Goal: Complete application form

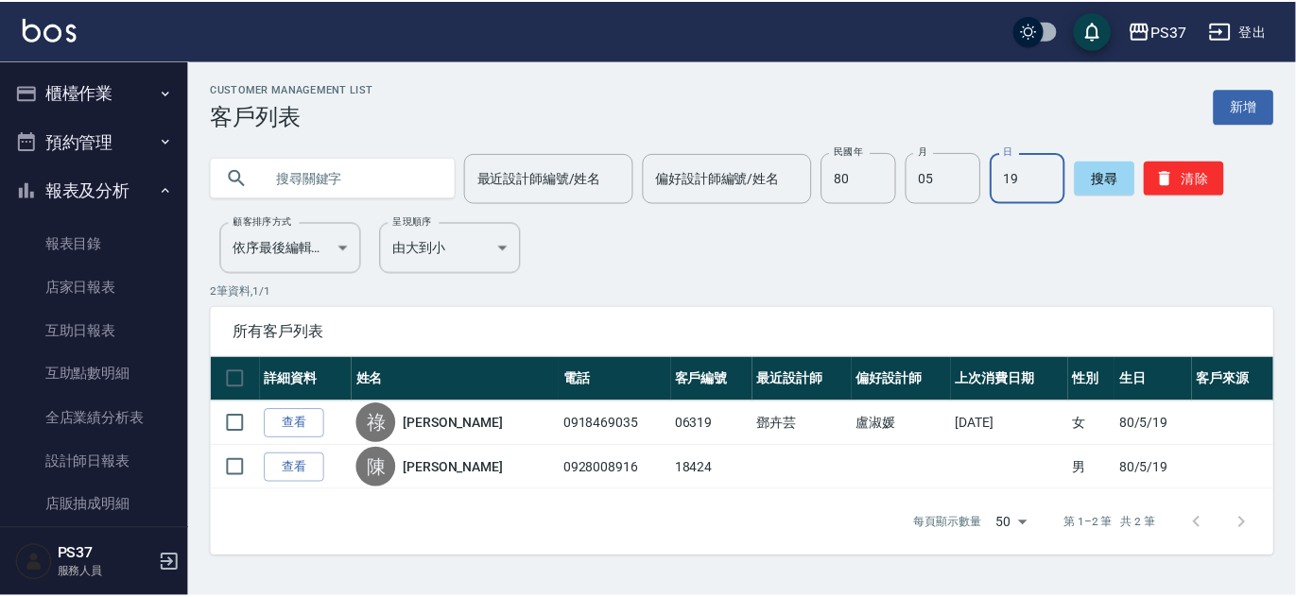
scroll to position [317, 0]
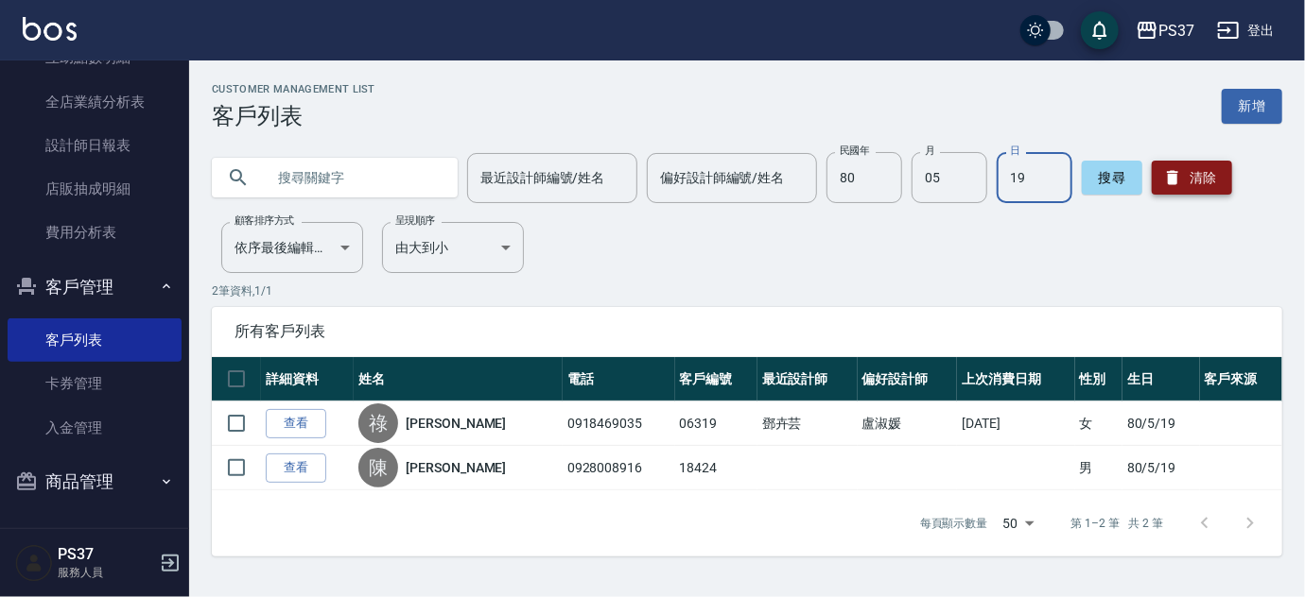
drag, startPoint x: 1199, startPoint y: 184, endPoint x: 1187, endPoint y: 186, distance: 11.5
click at [1198, 184] on button "清除" at bounding box center [1192, 178] width 80 height 34
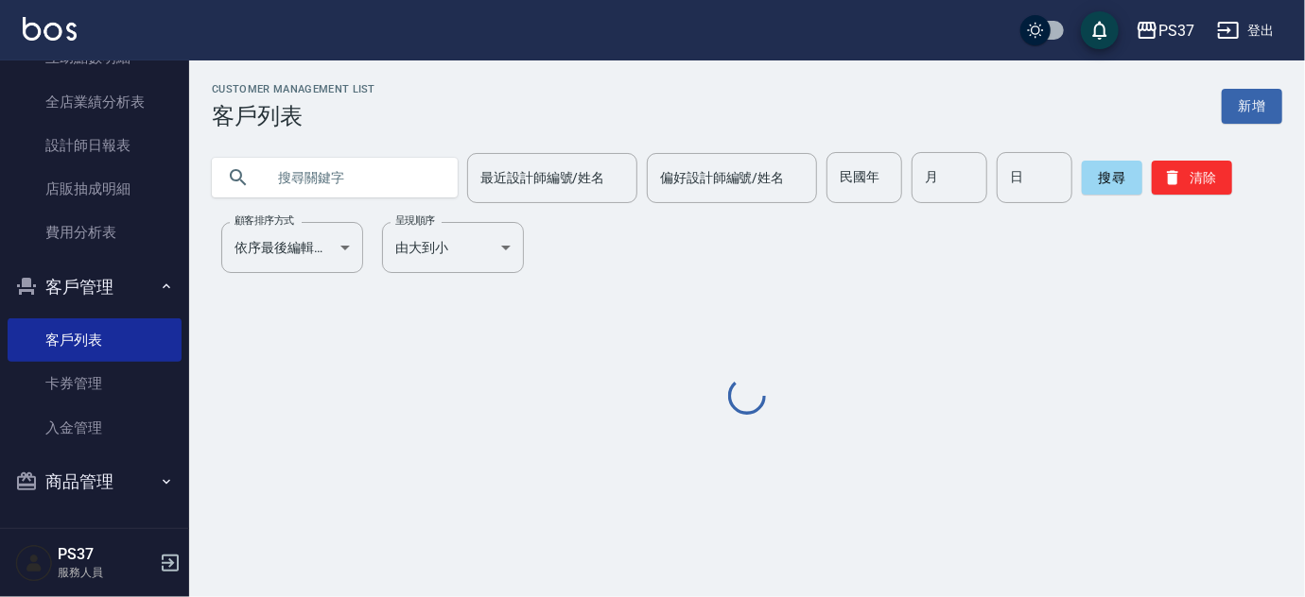
click at [845, 174] on input "民國年" at bounding box center [864, 177] width 76 height 51
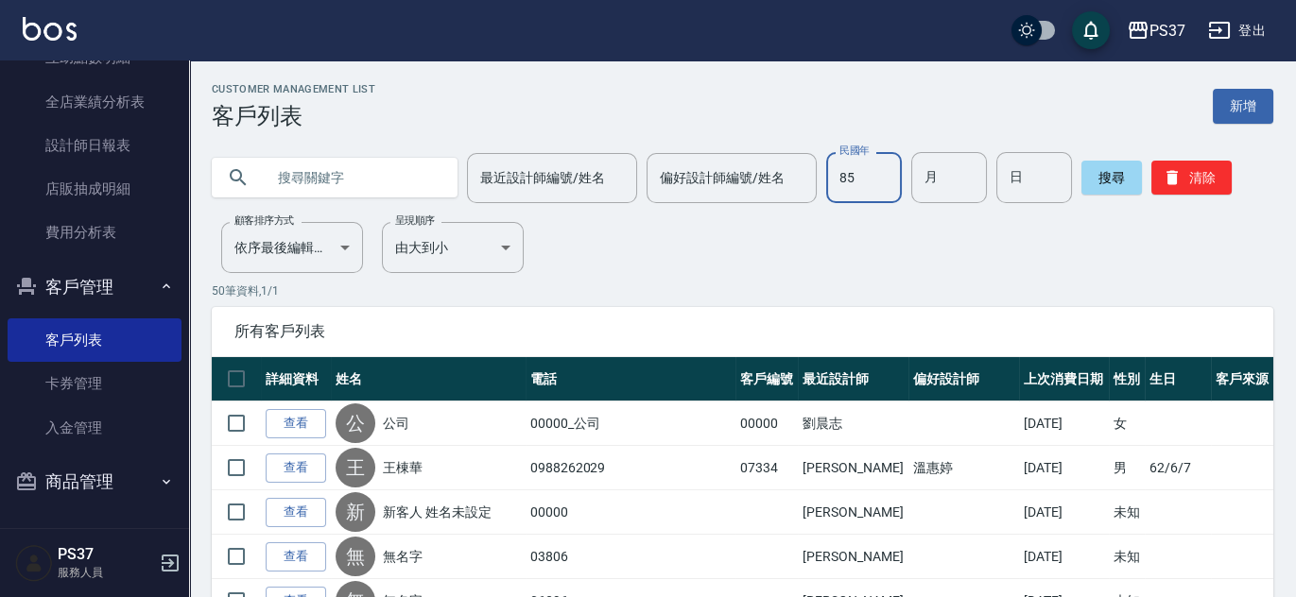
type input "85"
type input "09"
type input "22"
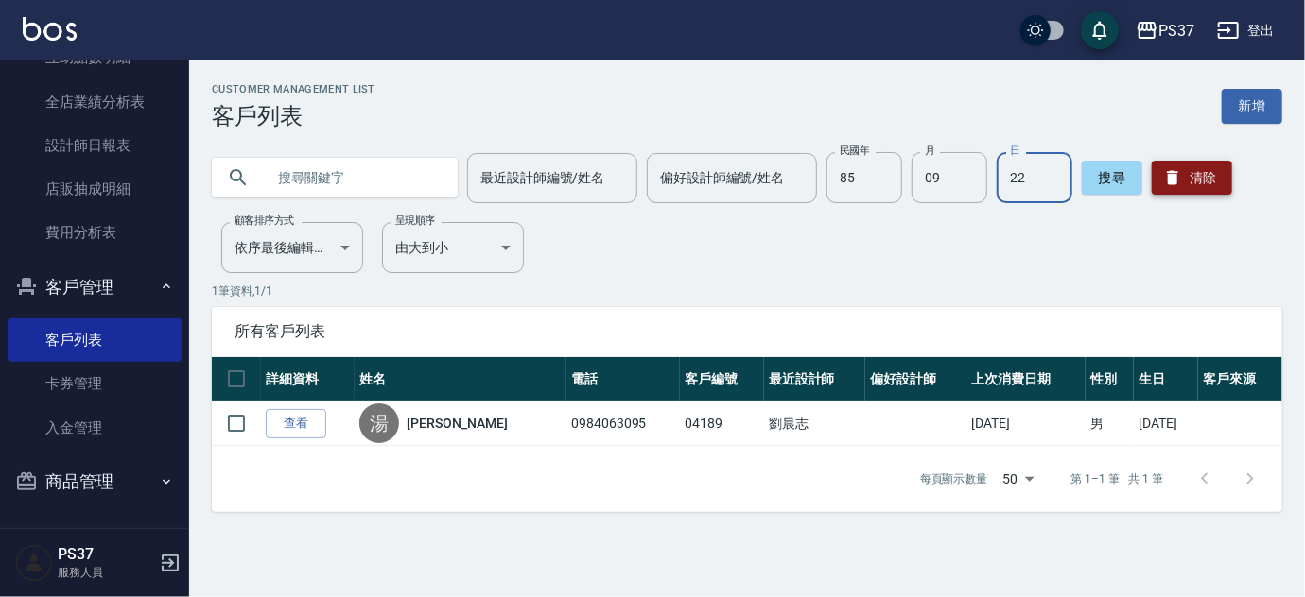
click at [1211, 168] on button "清除" at bounding box center [1192, 178] width 80 height 34
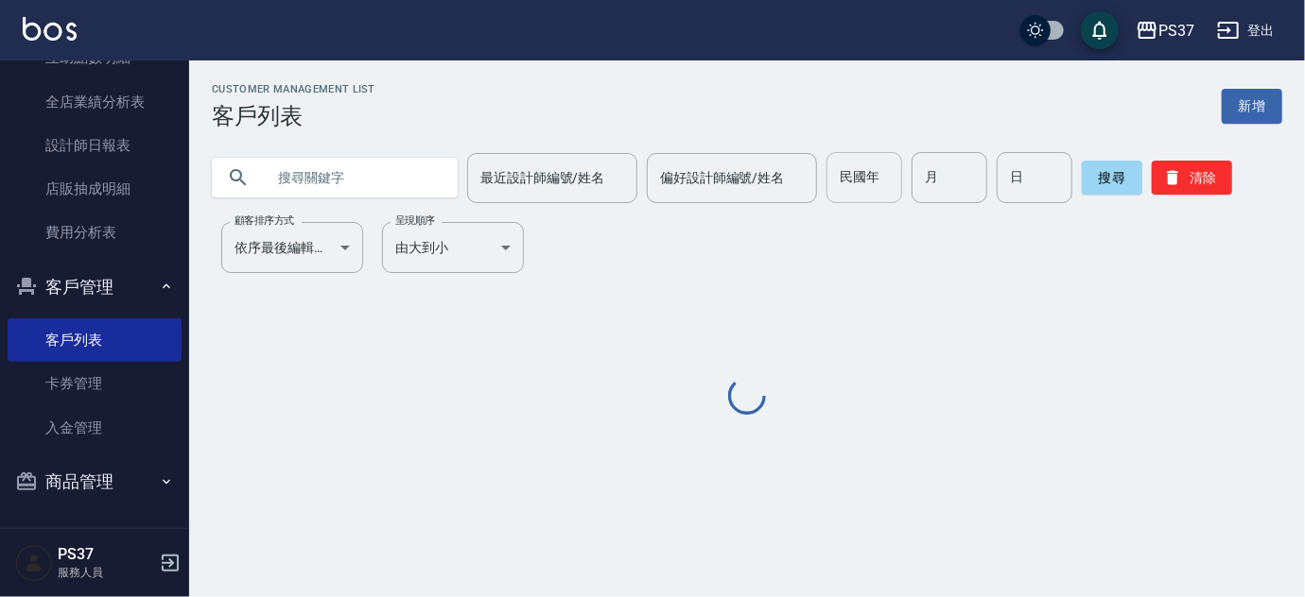
click at [883, 188] on input "民國年" at bounding box center [864, 177] width 76 height 51
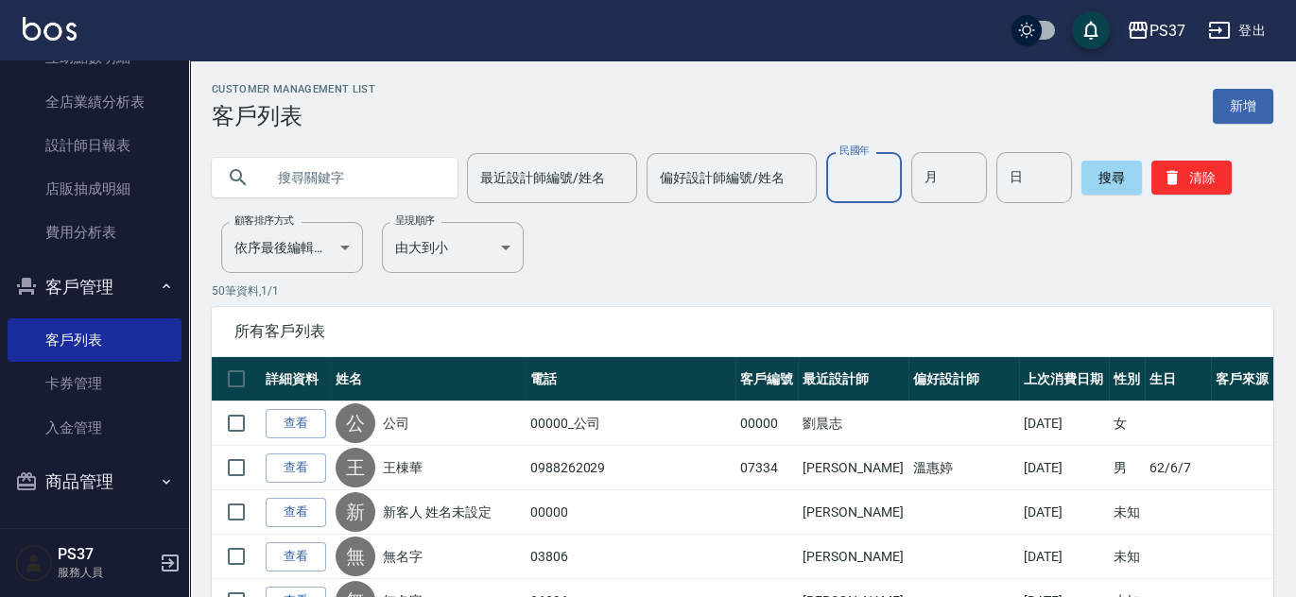
click at [855, 189] on input "民國年" at bounding box center [864, 177] width 76 height 51
type input "9"
type input "89"
type input "8"
type input "25"
